Goal: Check status

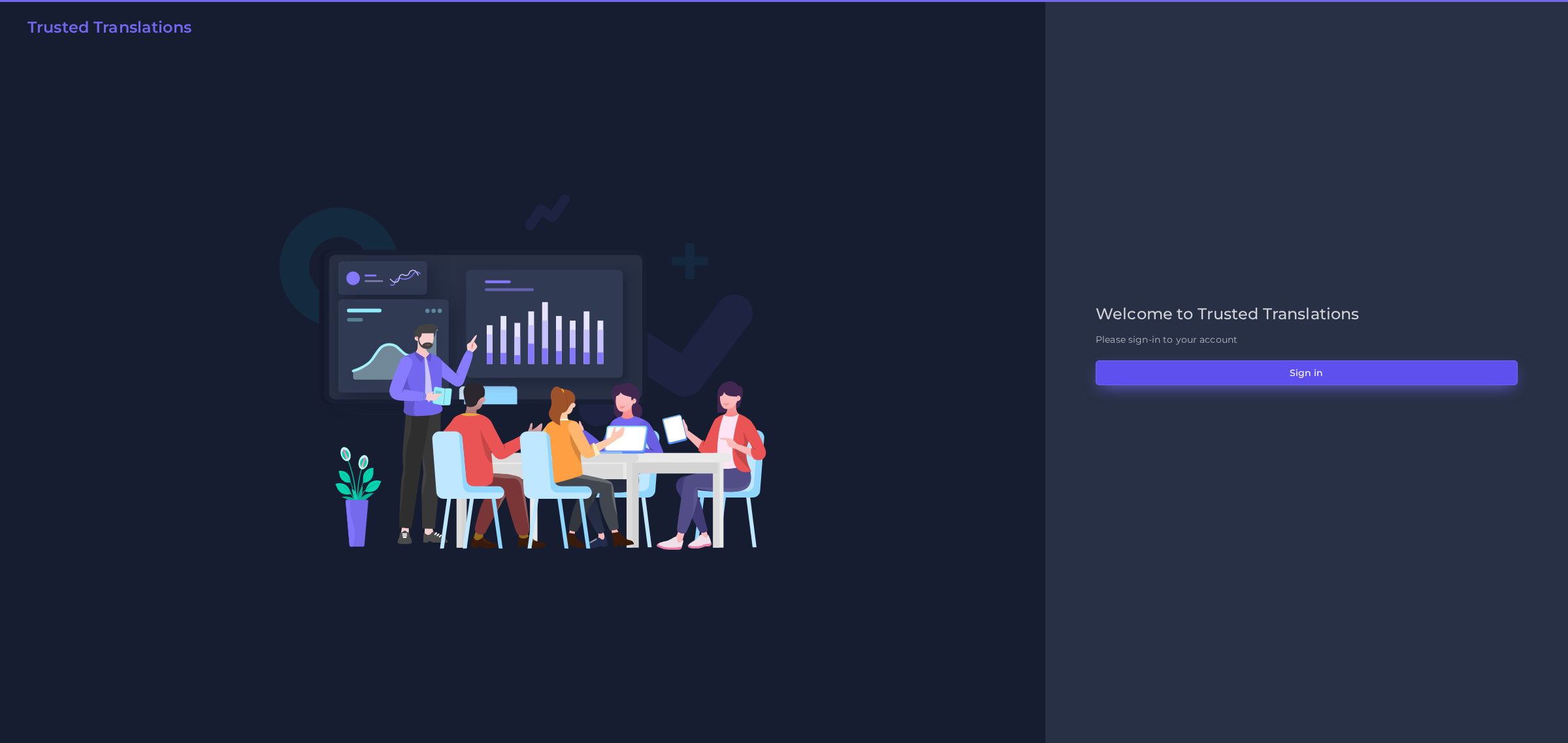
click at [1322, 374] on button "Sign in" at bounding box center [1307, 372] width 422 height 24
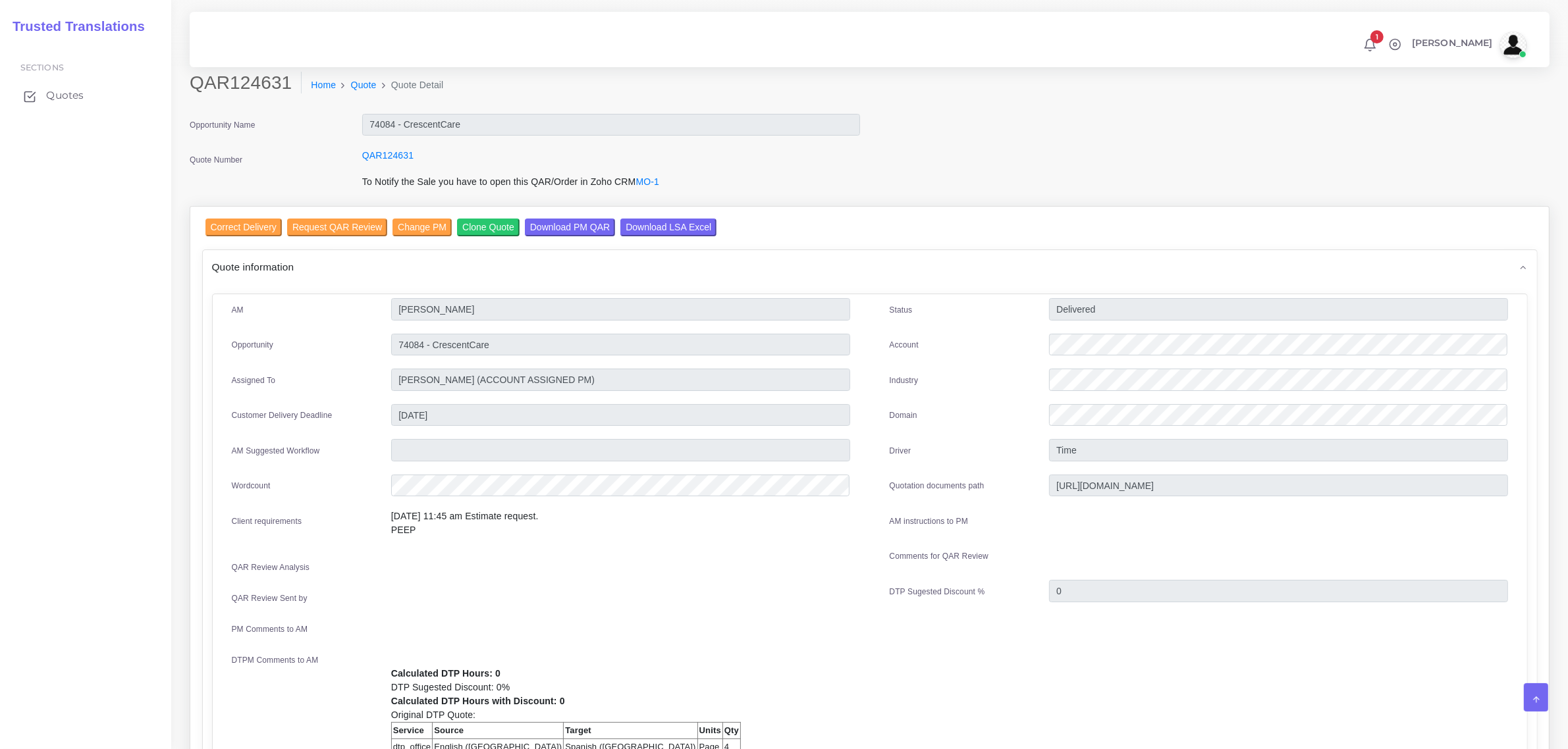
click at [61, 90] on span "Quotes" at bounding box center [64, 96] width 37 height 15
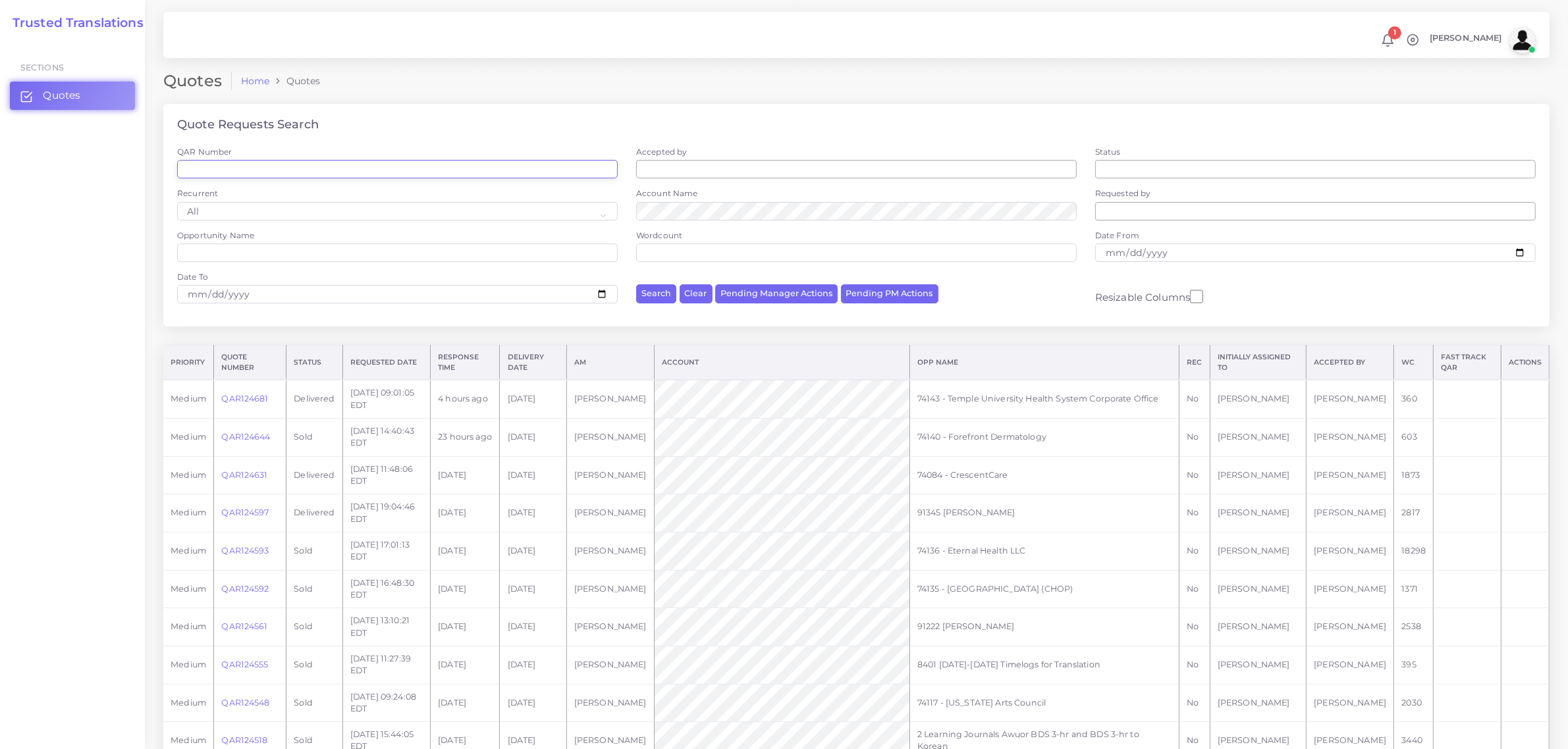
click at [256, 173] on input "QAR Number" at bounding box center [397, 169] width 440 height 18
paste input "QAR124561"
type input "QAR124561"
click at [636, 284] on button "Search" at bounding box center [656, 293] width 40 height 19
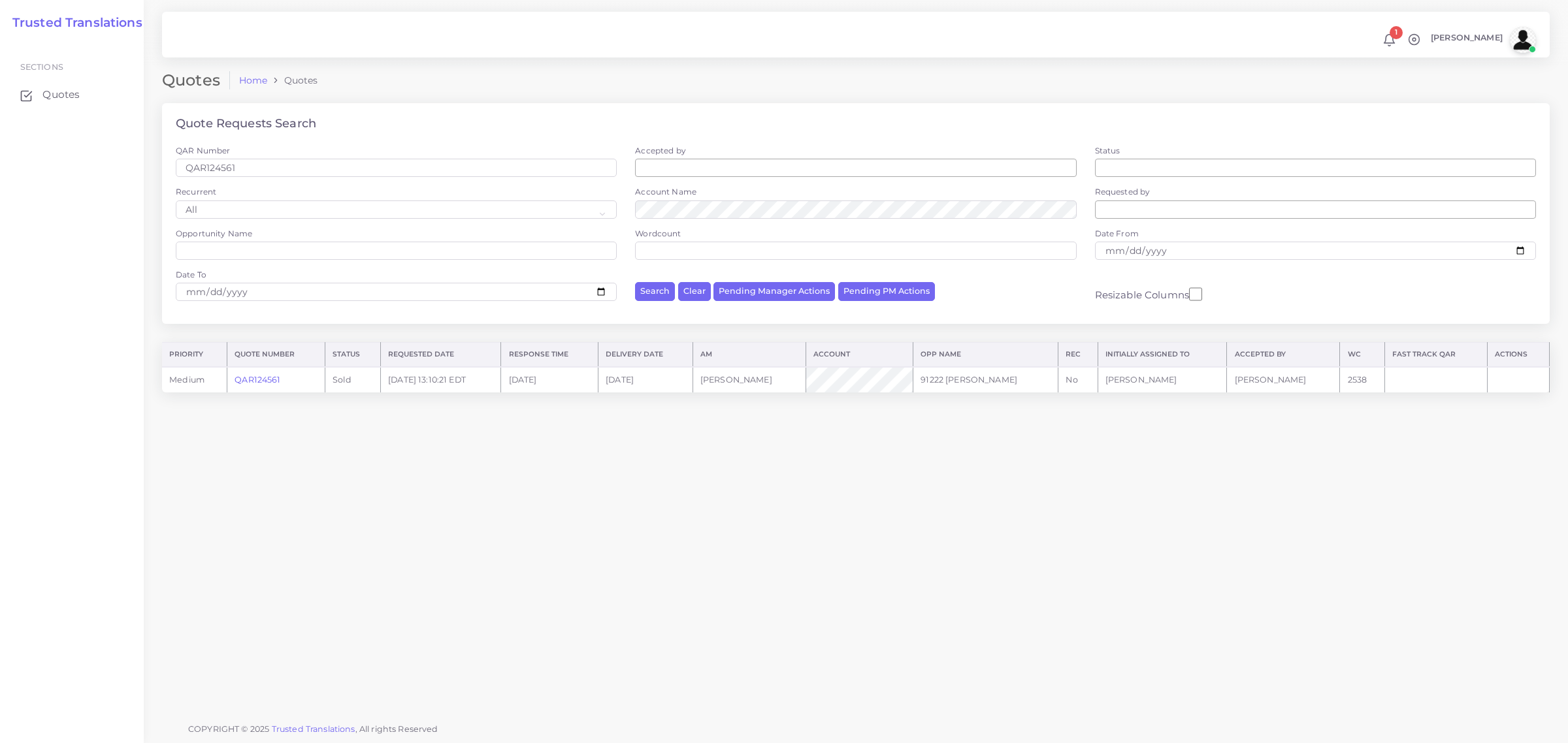
click at [256, 381] on link "QAR124561" at bounding box center [257, 380] width 45 height 10
click at [266, 380] on link "QAR124561" at bounding box center [257, 380] width 45 height 10
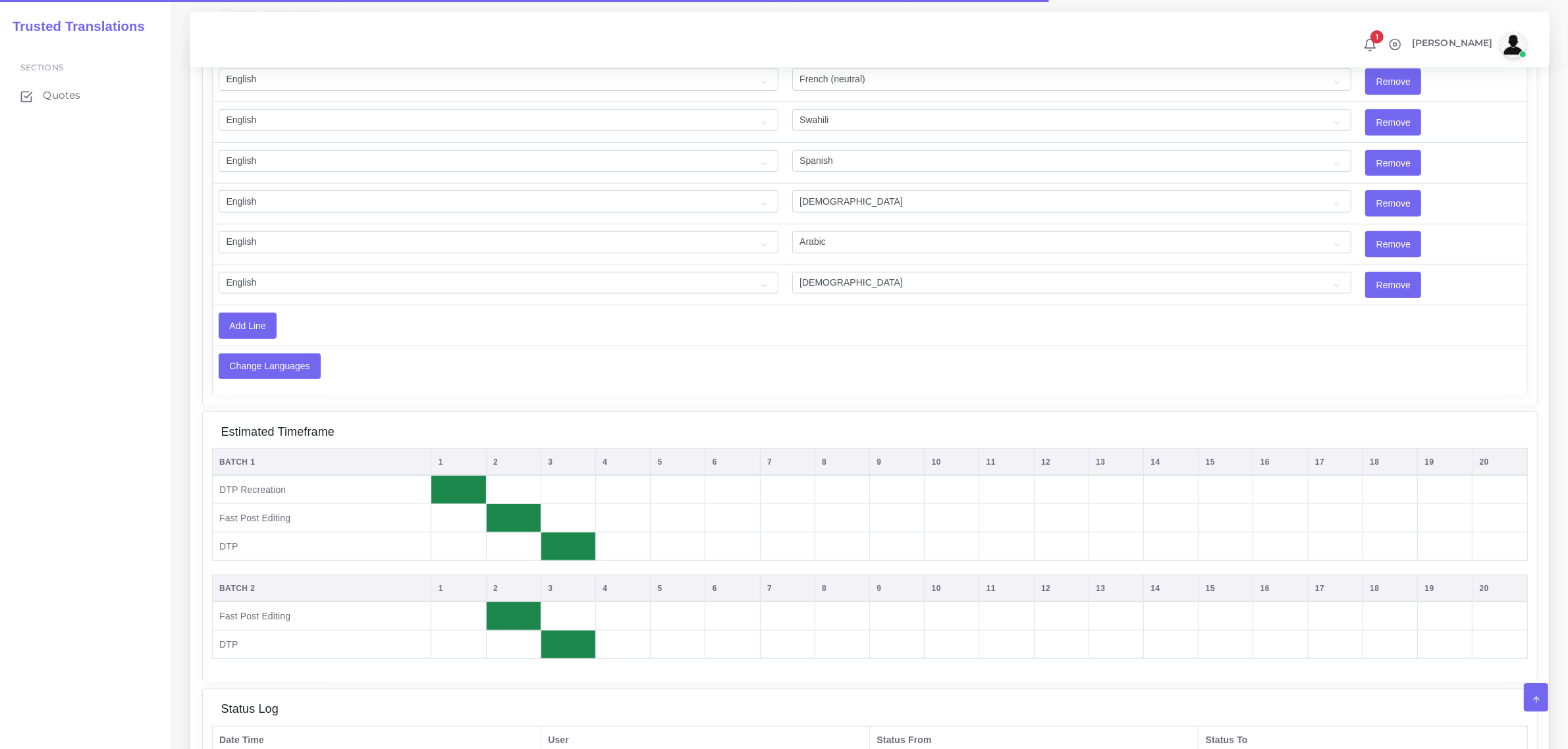
scroll to position [1192, 0]
